Goal: Find specific page/section: Find specific page/section

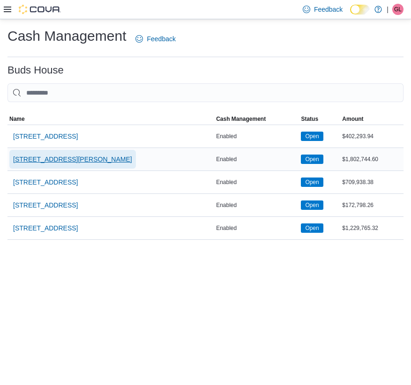
click at [46, 156] on span "[STREET_ADDRESS][PERSON_NAME]" at bounding box center [72, 159] width 119 height 9
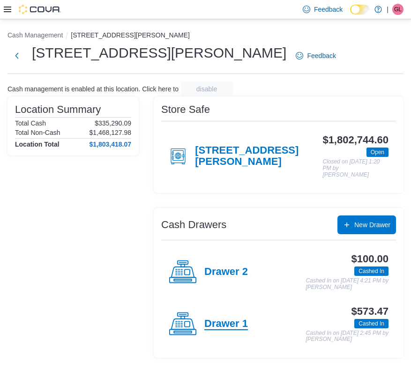
click at [210, 318] on h4 "Drawer 1" at bounding box center [226, 324] width 44 height 12
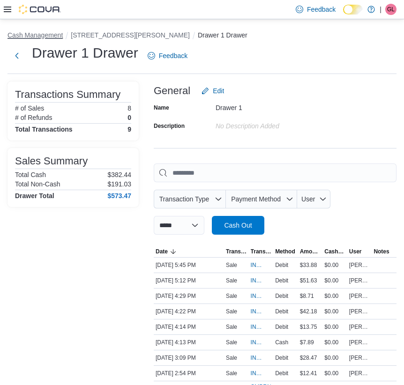
click at [53, 33] on button "Cash Management" at bounding box center [34, 34] width 55 height 7
